Goal: Find specific page/section: Find specific page/section

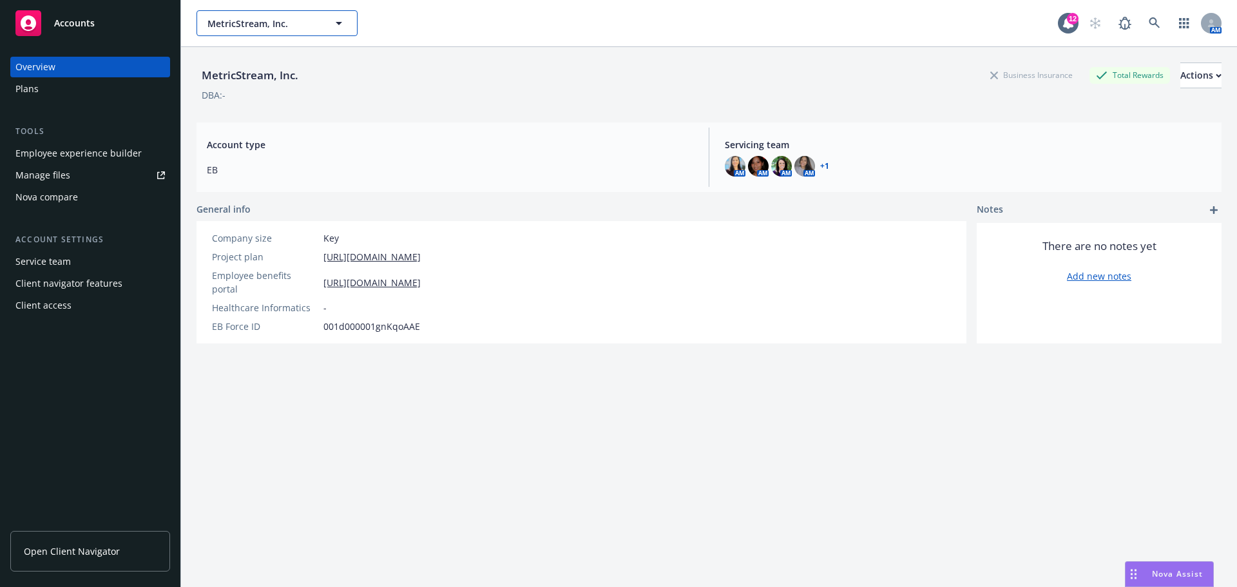
click at [339, 27] on icon "button" at bounding box center [338, 22] width 15 height 15
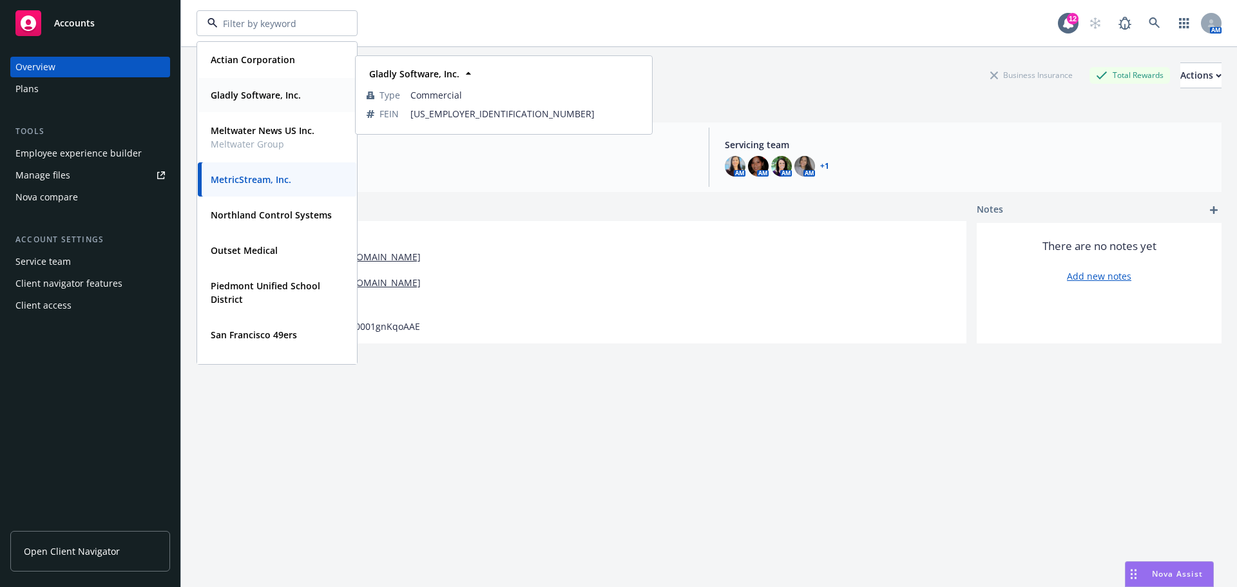
click at [268, 99] on strong "Gladly Software, Inc." at bounding box center [256, 95] width 90 height 12
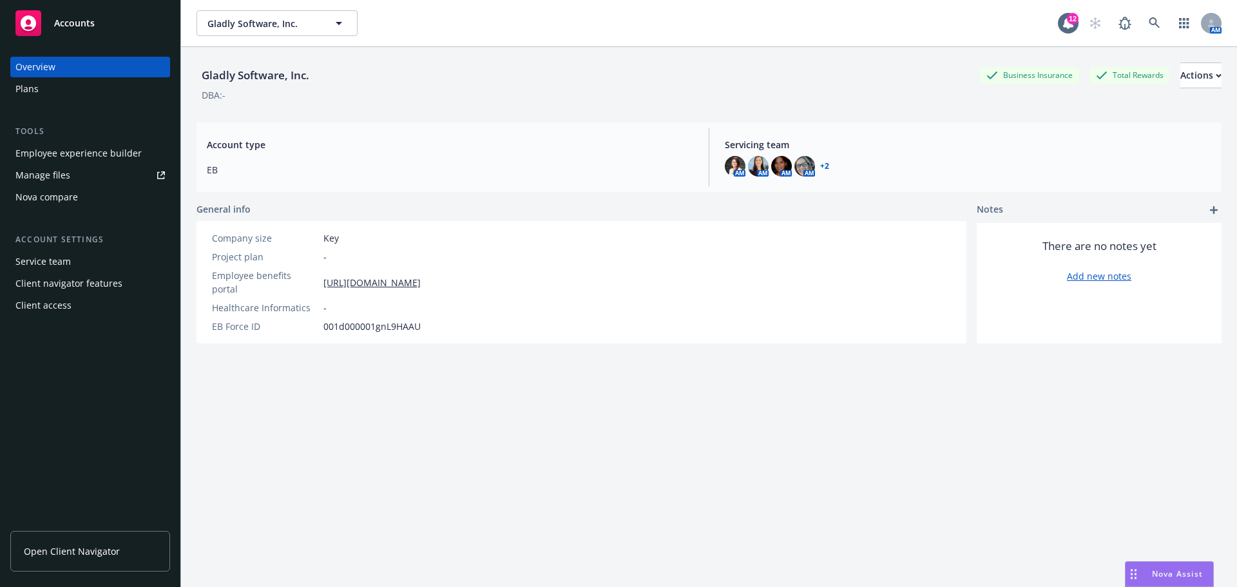
click at [94, 544] on link "Open Client Navigator" at bounding box center [90, 551] width 160 height 41
